Goal: Obtain resource: Obtain resource

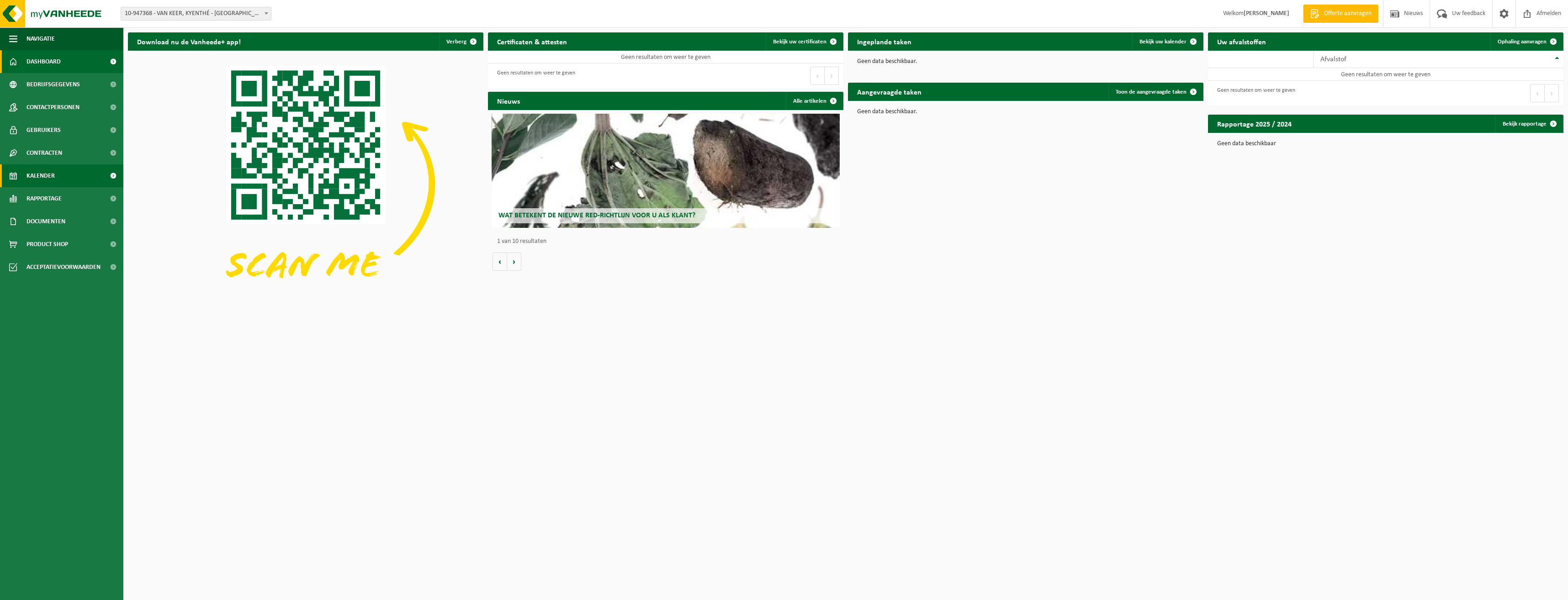
click at [64, 174] on link "Kalender" at bounding box center [62, 176] width 124 height 23
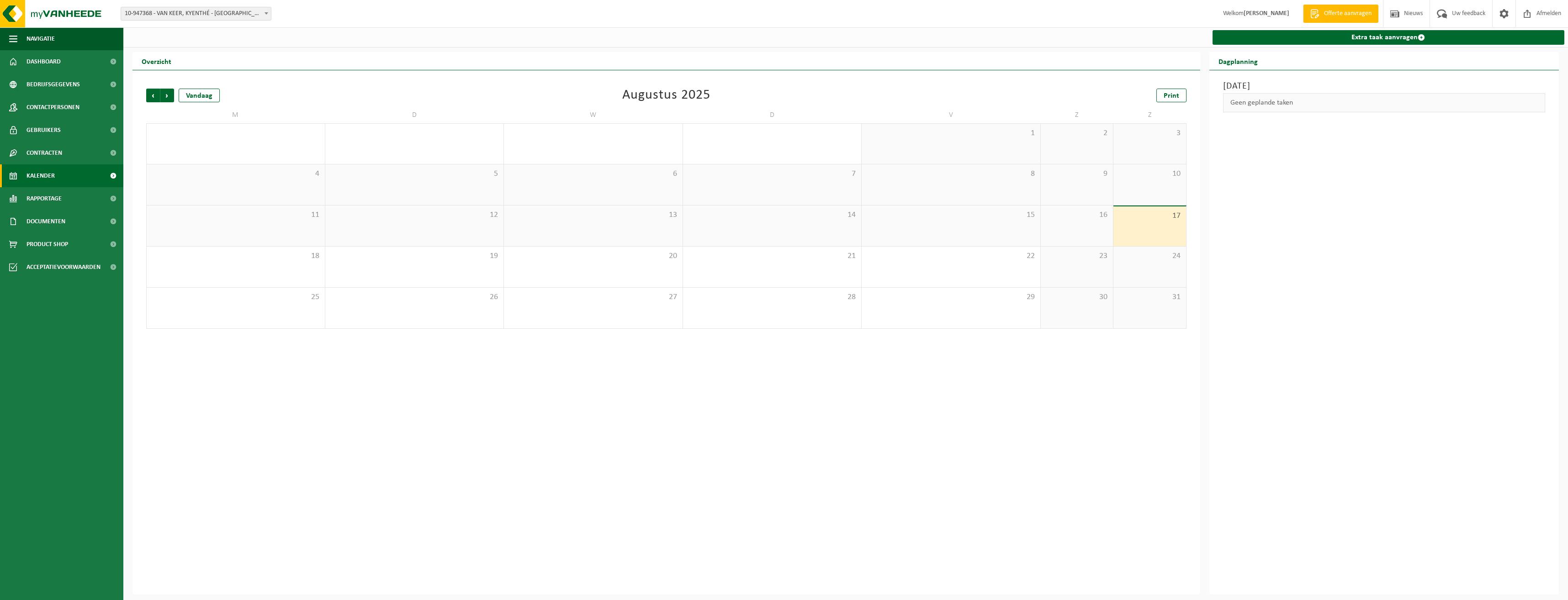
click at [1148, 228] on div "17" at bounding box center [1150, 226] width 72 height 40
click at [1131, 265] on div "24" at bounding box center [1150, 267] width 72 height 40
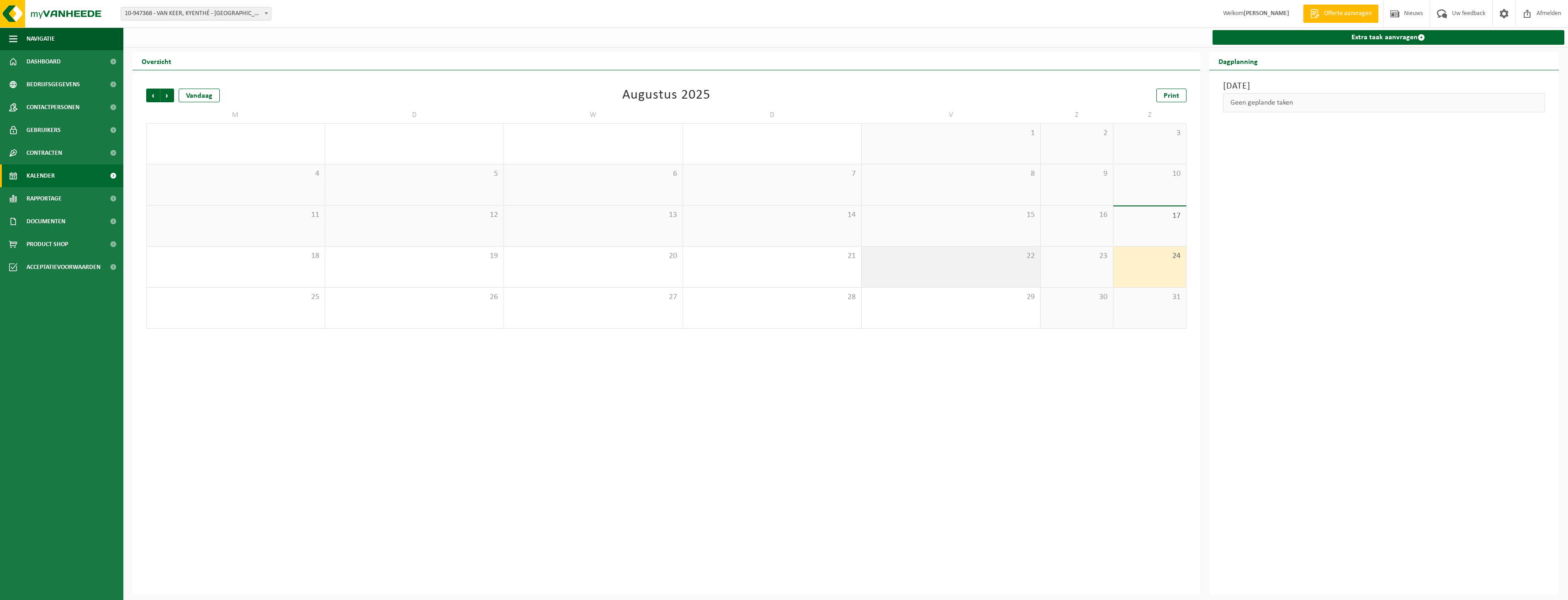
click at [1009, 264] on div "22" at bounding box center [951, 267] width 179 height 40
click at [998, 230] on div "15" at bounding box center [951, 226] width 179 height 40
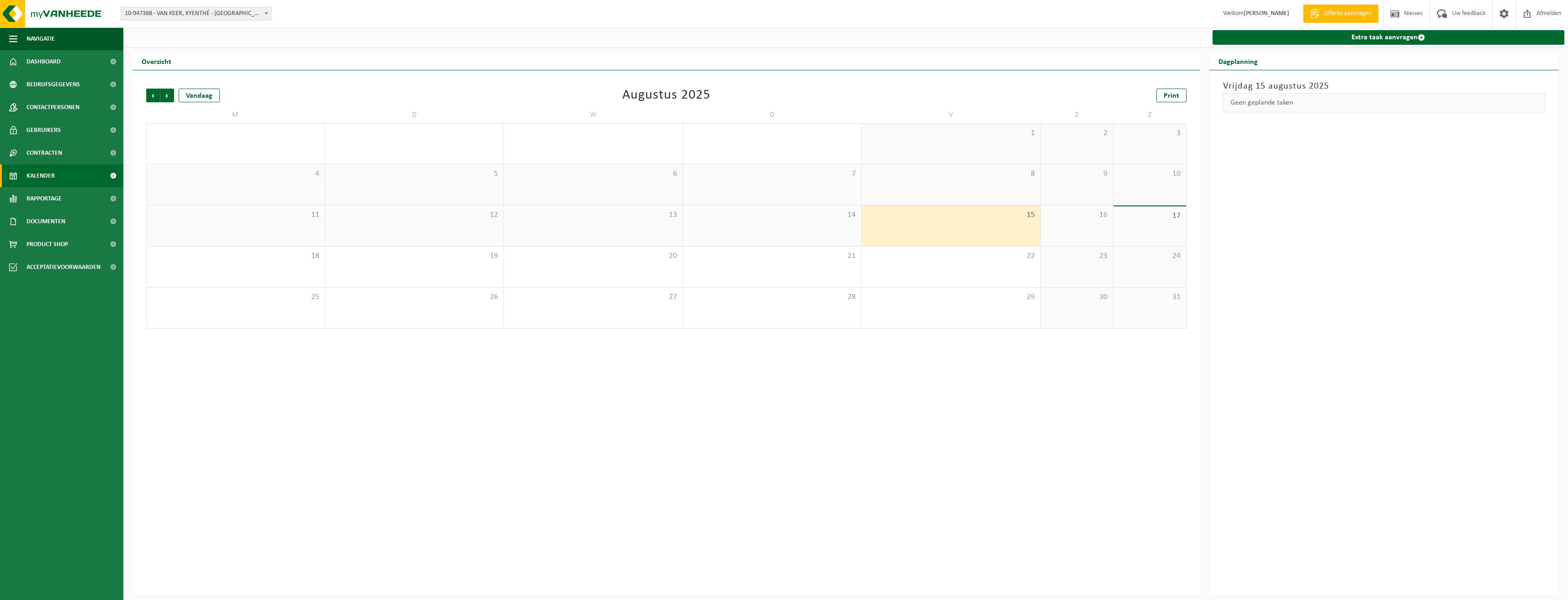
click at [989, 193] on div "8" at bounding box center [951, 184] width 179 height 40
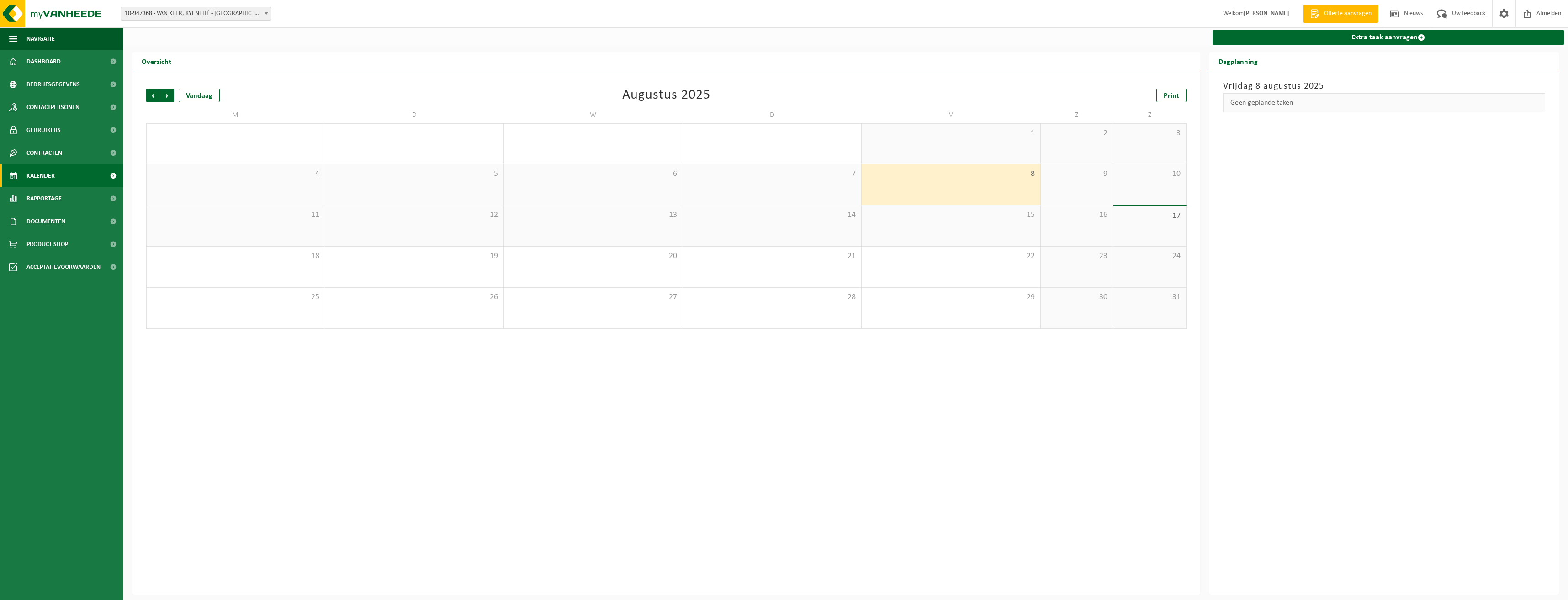
click at [986, 147] on div "1" at bounding box center [951, 143] width 179 height 40
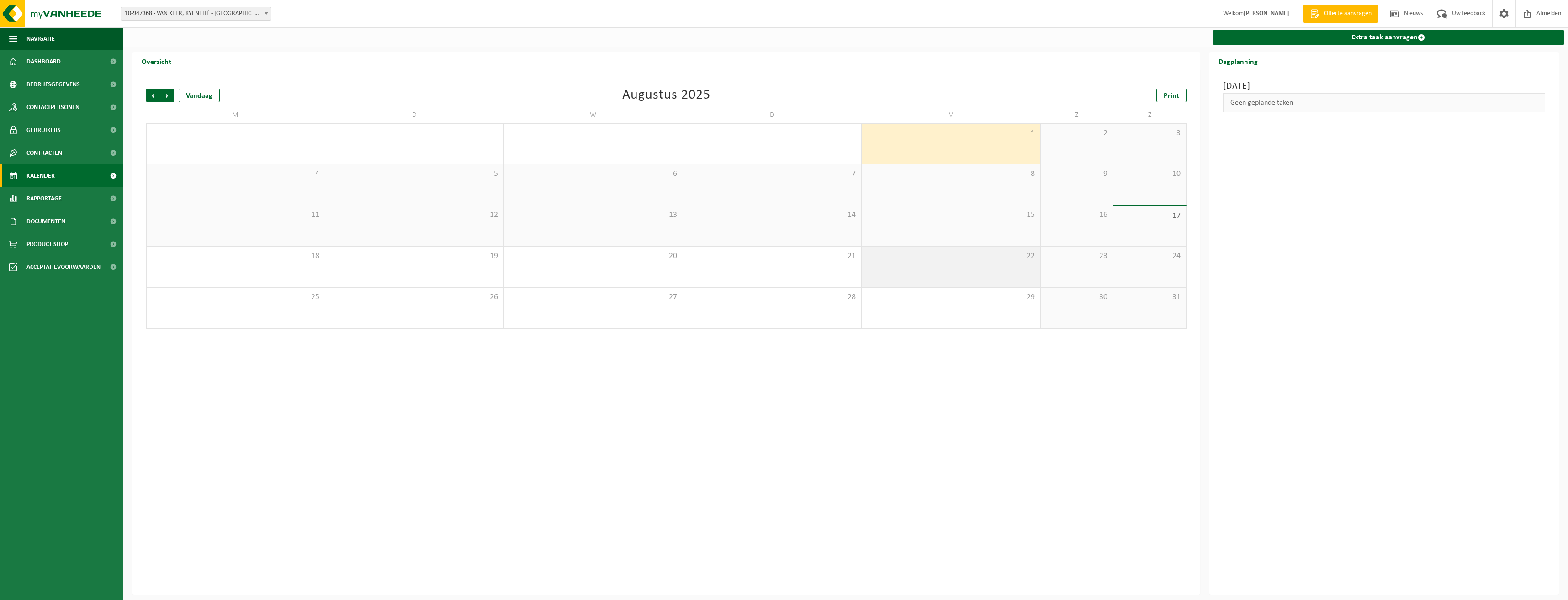
click at [968, 269] on div "22" at bounding box center [951, 267] width 179 height 40
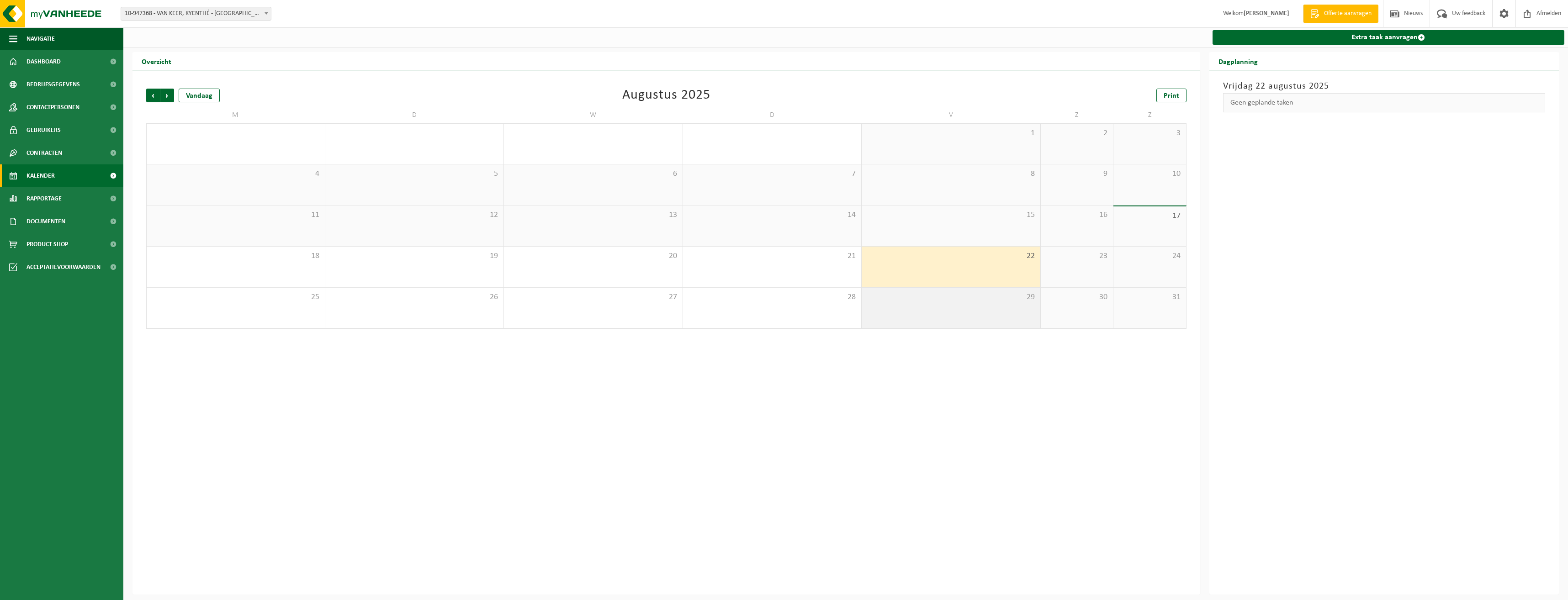
click at [971, 309] on div "29" at bounding box center [951, 308] width 179 height 40
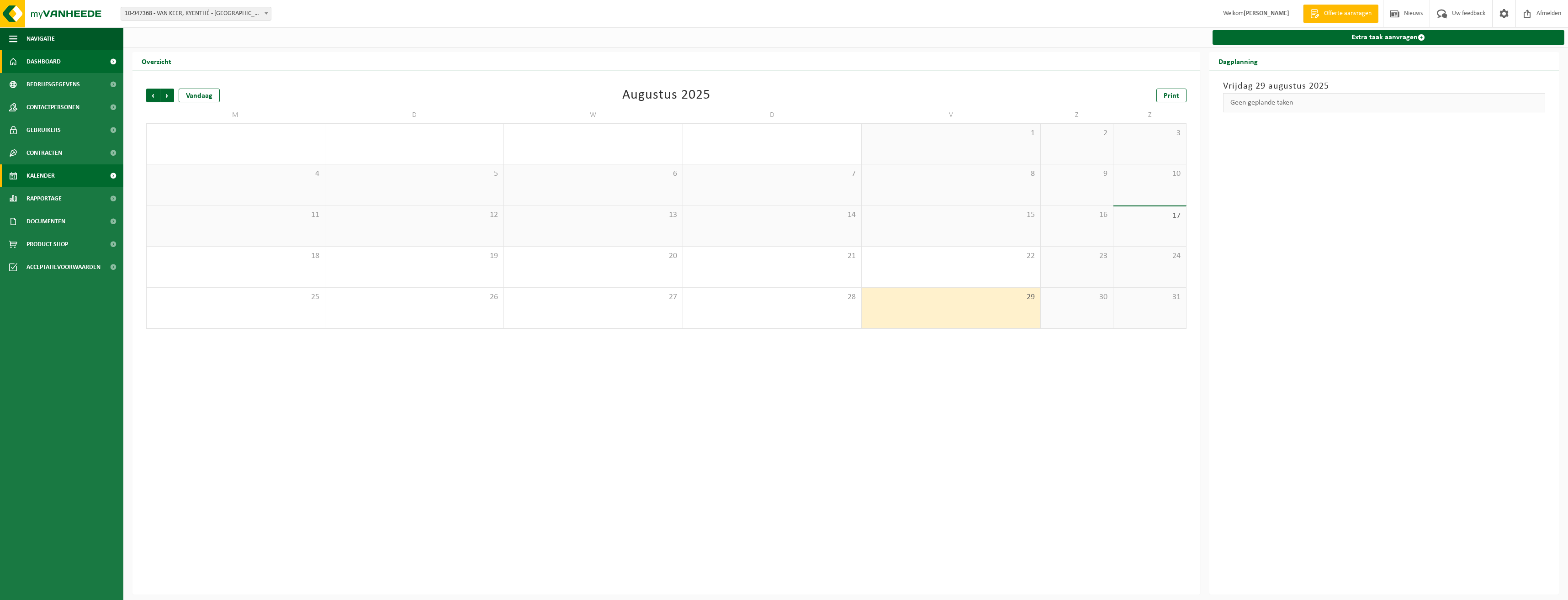
click at [97, 67] on link "Dashboard" at bounding box center [62, 62] width 124 height 23
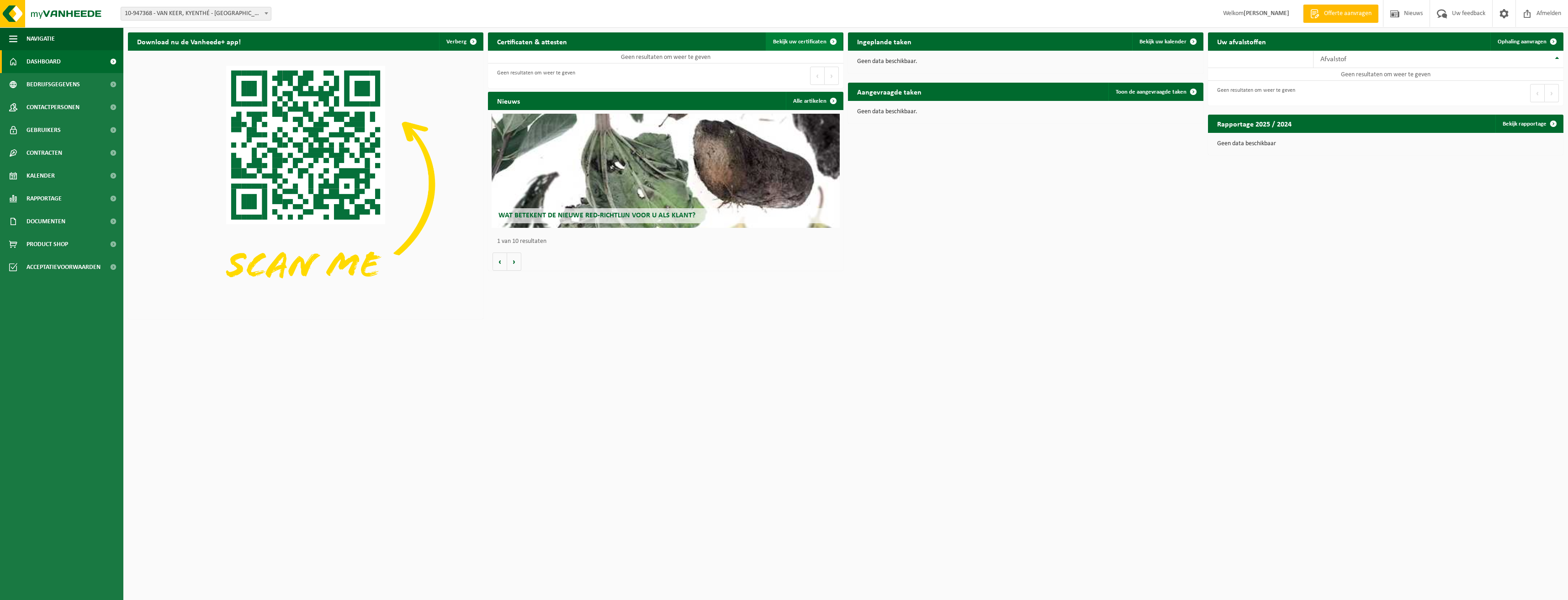
click at [821, 42] on span "Bekijk uw certificaten" at bounding box center [800, 41] width 54 height 6
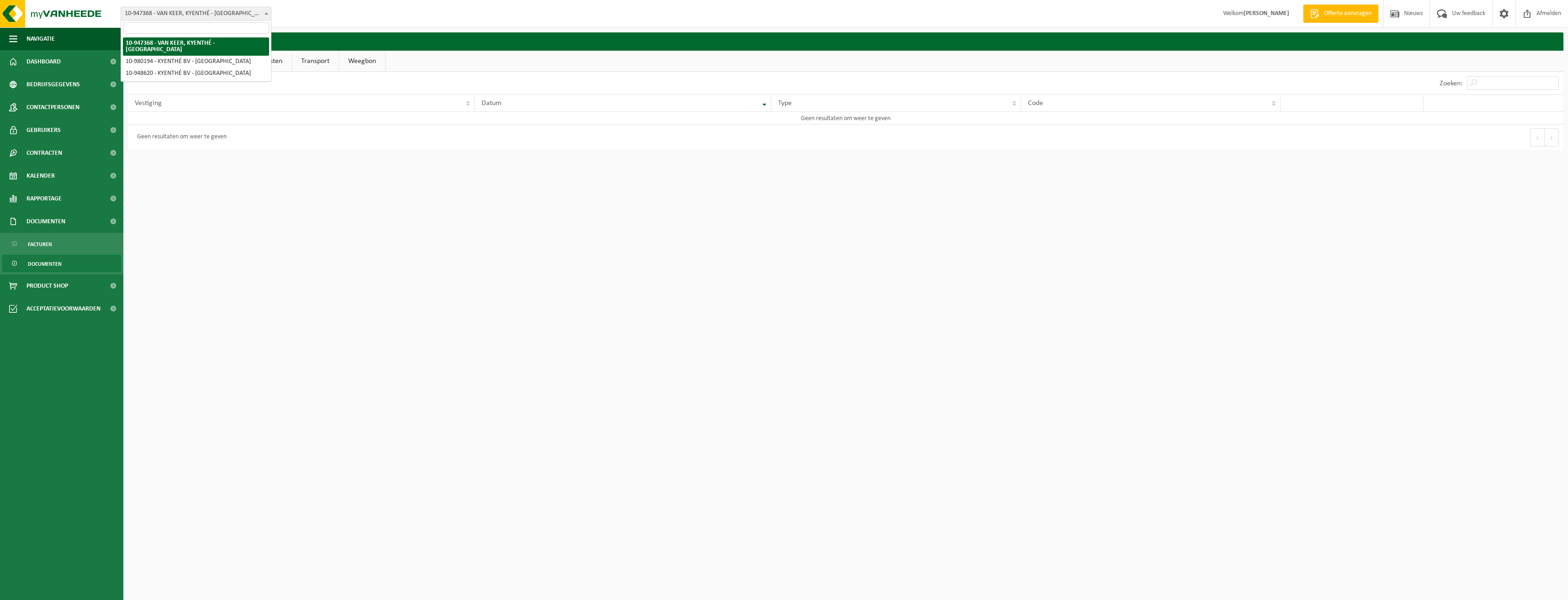
click at [209, 11] on span "10-947368 - VAN KEER, KYENTHÉ - [GEOGRAPHIC_DATA]" at bounding box center [196, 14] width 150 height 13
select select "161166"
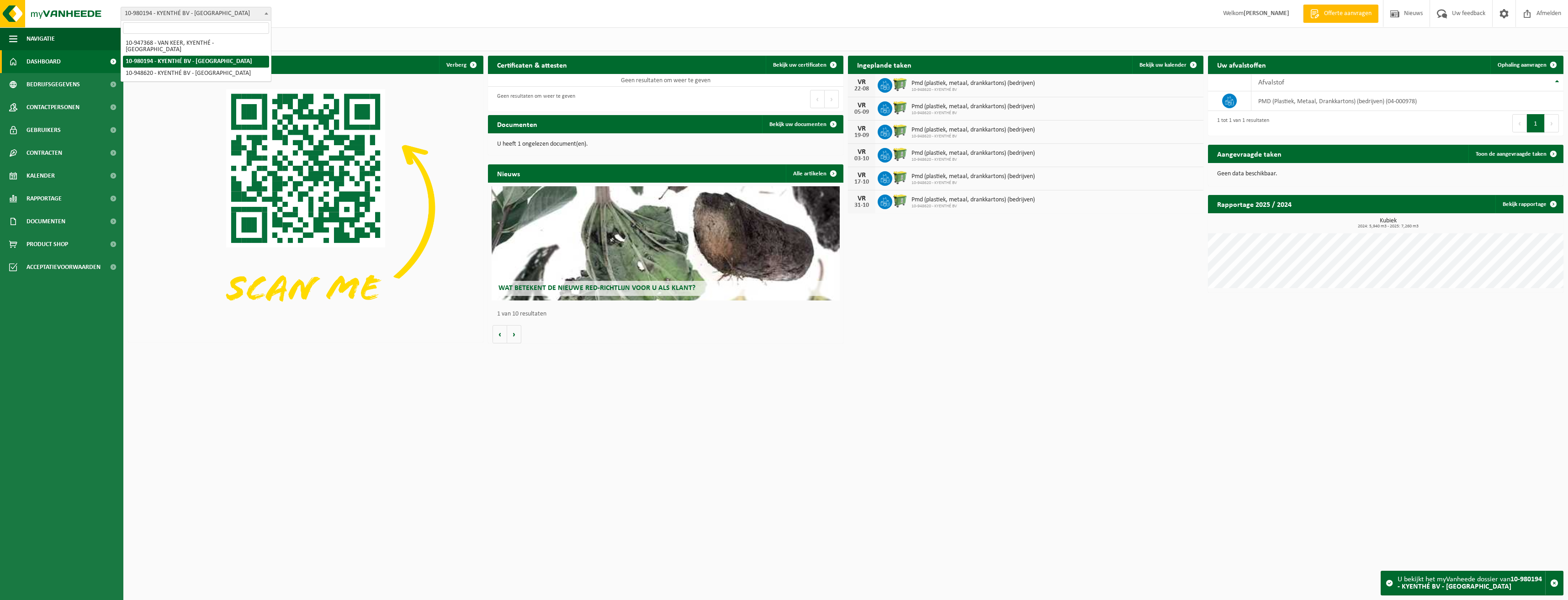
click at [228, 13] on span "10-980194 - KYENTHÉ BV - [GEOGRAPHIC_DATA]" at bounding box center [196, 14] width 150 height 13
select select "143306"
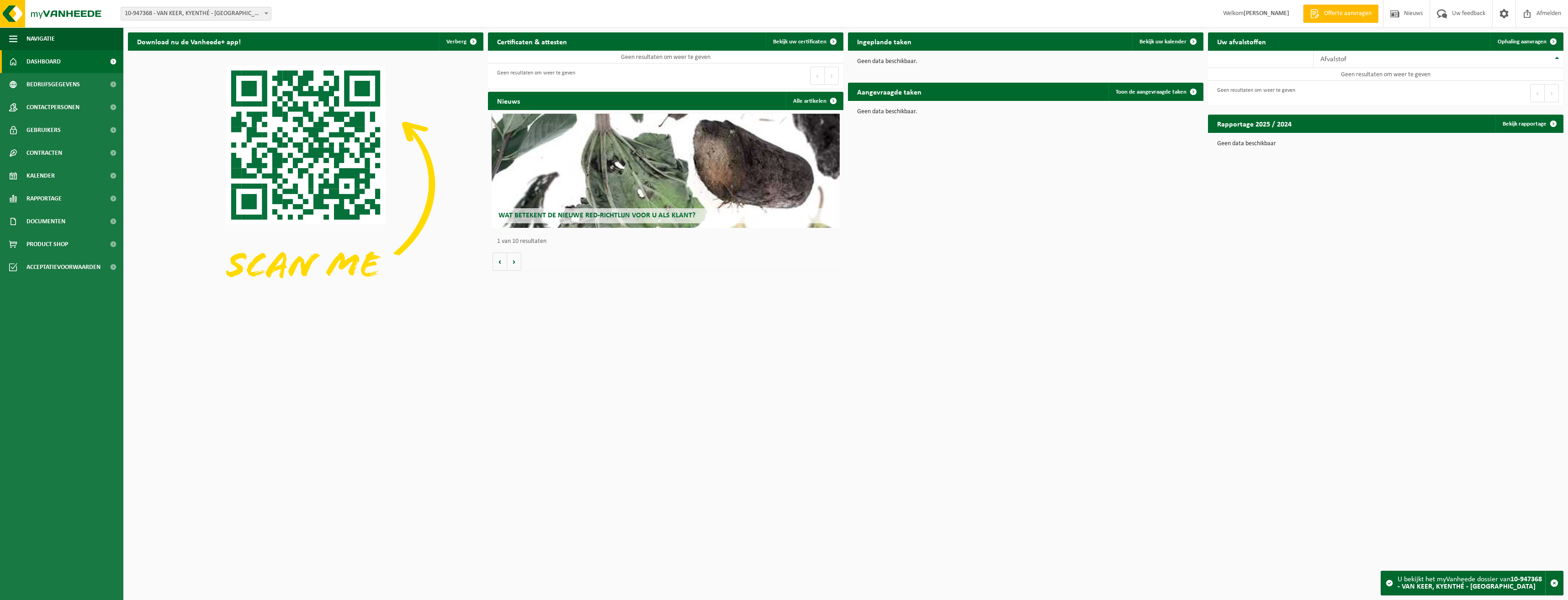
click at [243, 12] on span "10-947368 - VAN KEER, KYENTHÉ - [GEOGRAPHIC_DATA]" at bounding box center [196, 14] width 150 height 13
select select "142748"
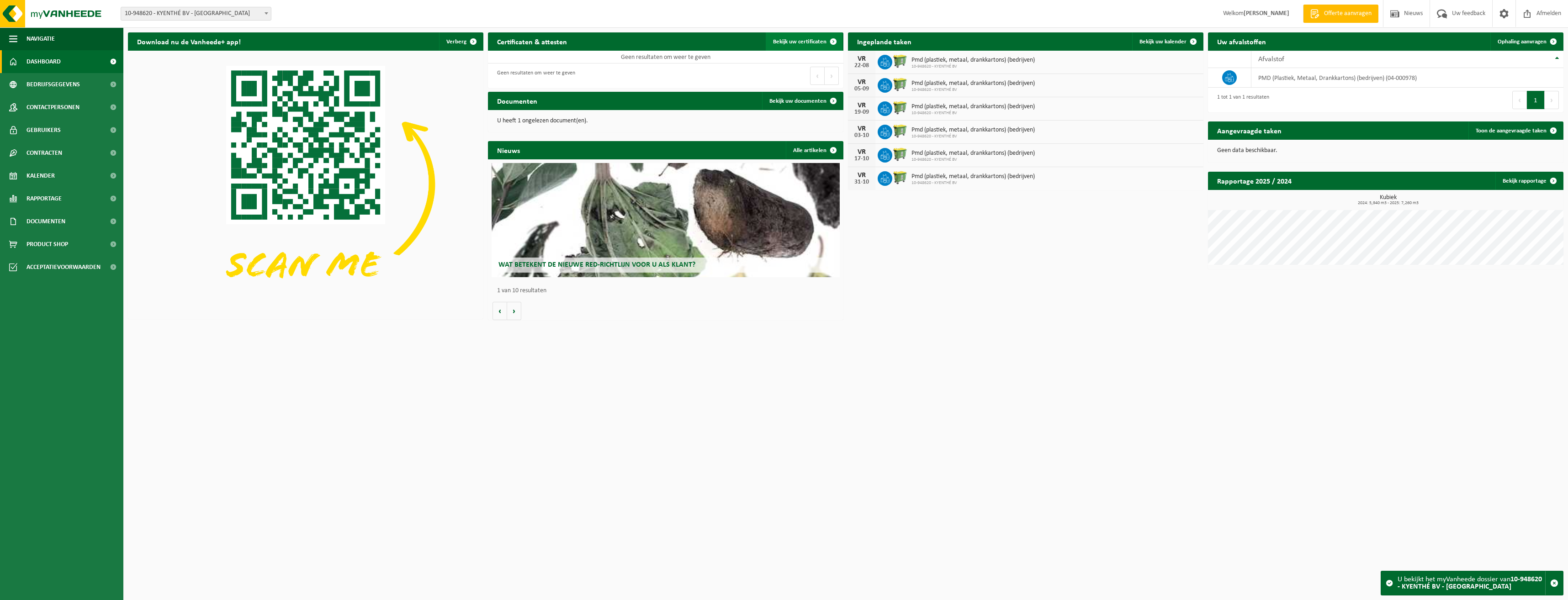
click at [828, 42] on span at bounding box center [833, 41] width 18 height 18
